Goal: Task Accomplishment & Management: Use online tool/utility

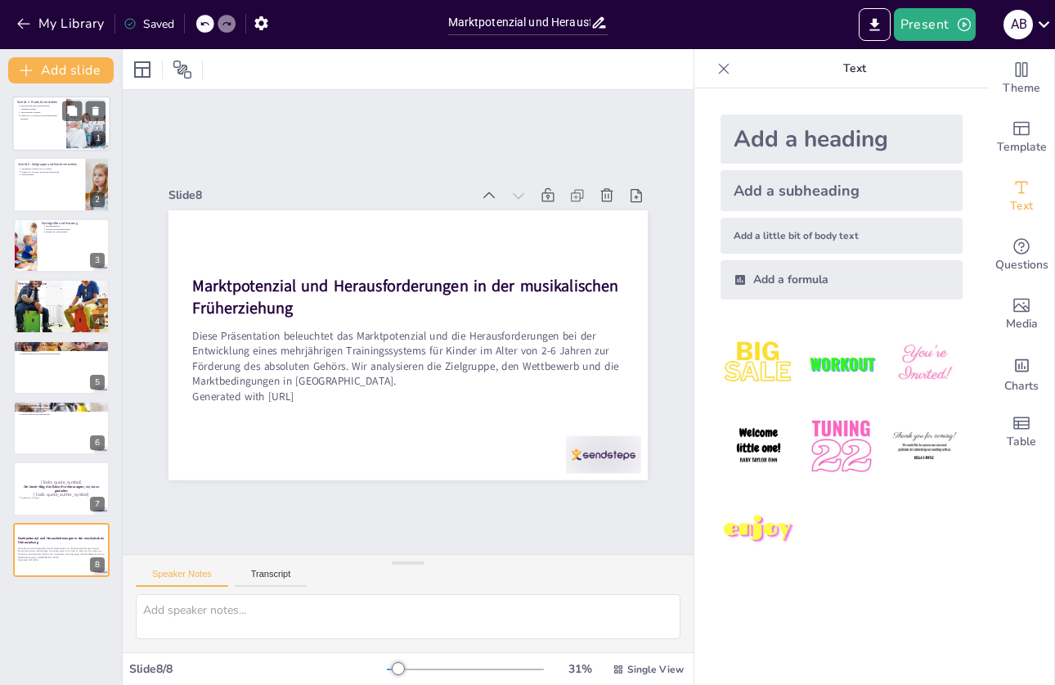
click at [17, 141] on div at bounding box center [61, 124] width 98 height 56
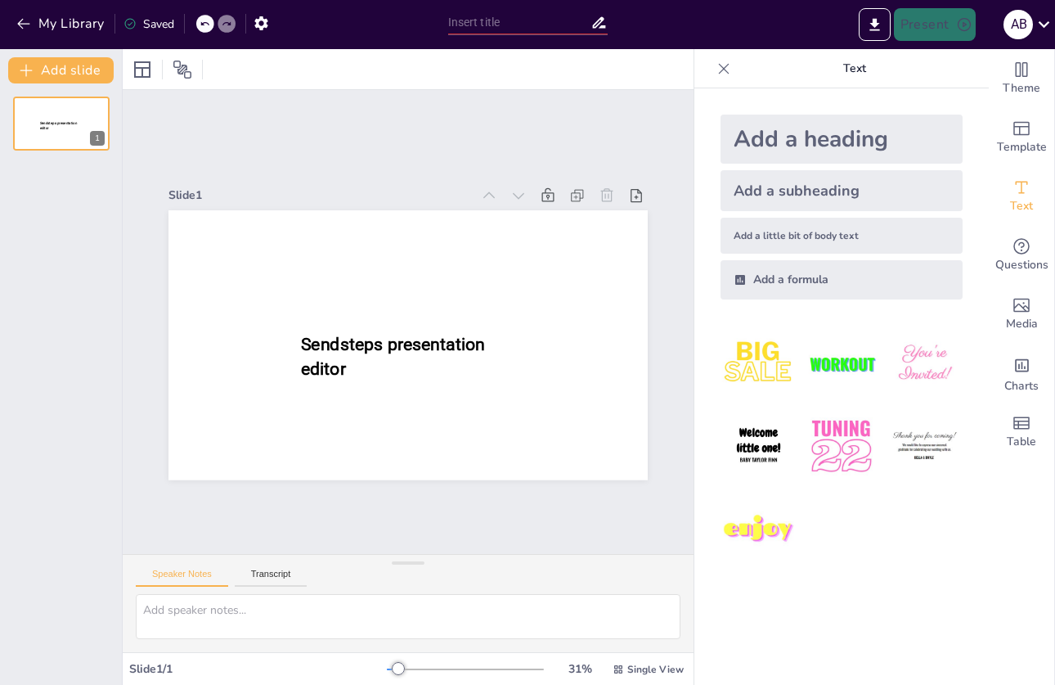
type input "Marktpotenzial und Herausforderungen in der musikalischen Früherziehung"
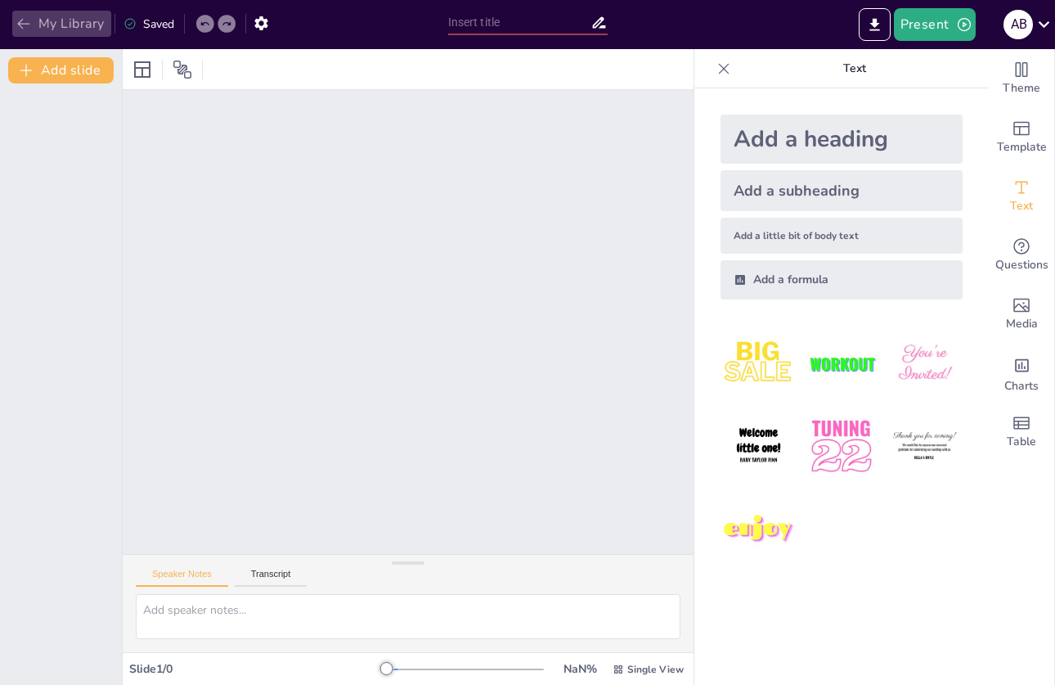
click at [92, 16] on button "My Library" at bounding box center [61, 24] width 99 height 26
